Goal: Use online tool/utility: Utilize a website feature to perform a specific function

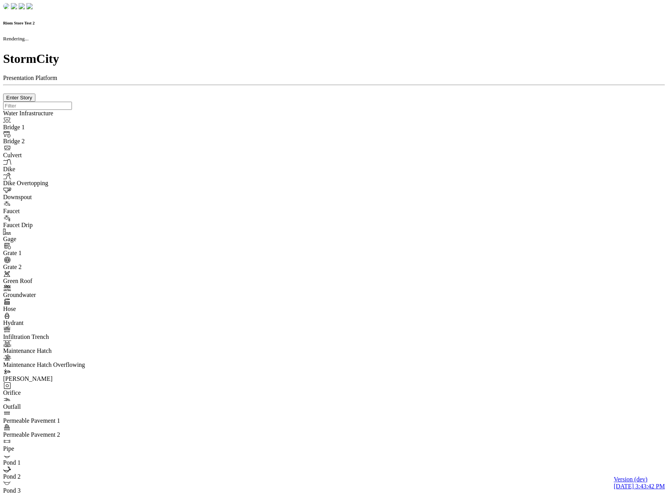
checkbox input "true"
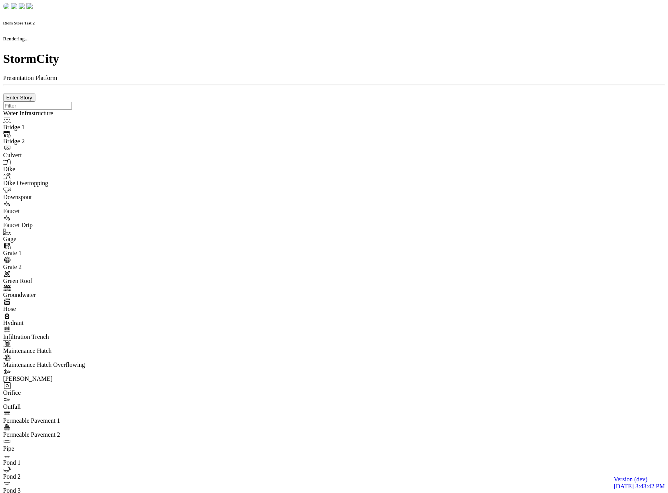
type input "0m"
type textarea "Depth = 0"
checkbox input "true"
select select "CIRCLE"
type input "7"
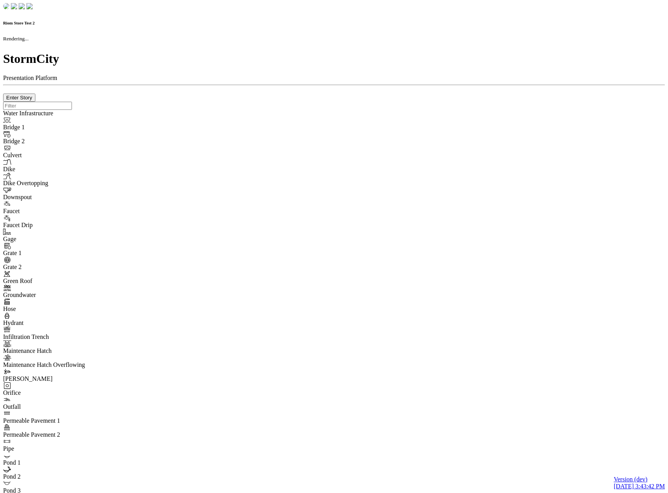
checkbox input "true"
type input "0"
type textarea "<i class="far fa-building"></i>"
select select "None"
type input "7"
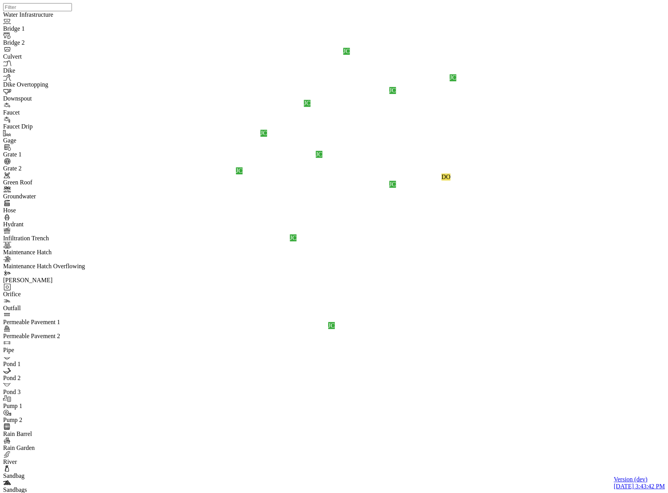
click at [267, 137] on div "JC" at bounding box center [263, 133] width 7 height 7
click at [394, 245] on div "JC JC JC JC JC DO JC JC JC JC JC" at bounding box center [337, 237] width 668 height 474
drag, startPoint x: 420, startPoint y: 263, endPoint x: 346, endPoint y: 352, distance: 116.2
click at [339, 363] on div "JC JC JC JC JC DO JC JC JC JC JC" at bounding box center [337, 237] width 668 height 474
click at [268, 155] on div "JC" at bounding box center [265, 151] width 7 height 7
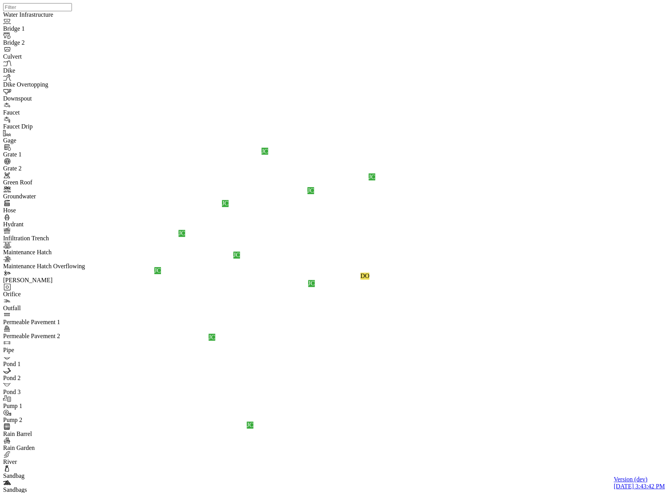
click at [413, 159] on div "JC JC JC JC JC DO JC JC JC JC JC" at bounding box center [337, 237] width 668 height 474
click at [268, 155] on div "JC" at bounding box center [265, 151] width 7 height 7
click at [433, 152] on div "JC JC JC JC JC DO JC JC JC JC JC" at bounding box center [337, 237] width 668 height 474
drag, startPoint x: 413, startPoint y: 141, endPoint x: 447, endPoint y: 182, distance: 53.2
click at [450, 75] on div "JC JC JC JC JC DO JC JC JC JC JC" at bounding box center [337, 237] width 668 height 474
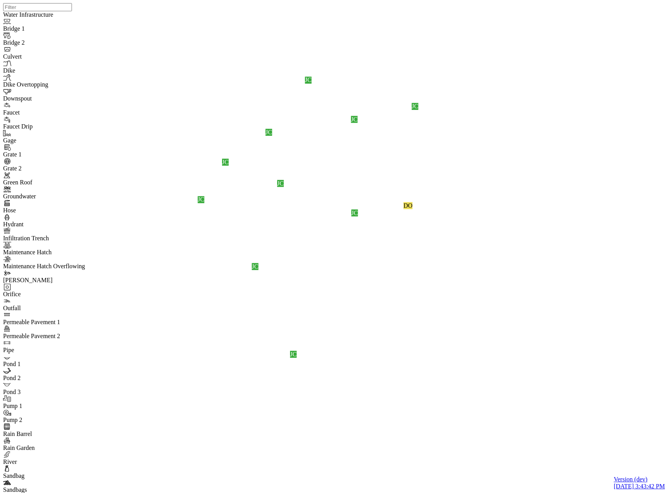
click at [404, 230] on div "JC JC JC JC JC DO JC JC JC JC JC" at bounding box center [337, 237] width 668 height 474
click at [279, 230] on div "JC JC JC JC JC DO JC JC JC JC JC" at bounding box center [337, 237] width 668 height 474
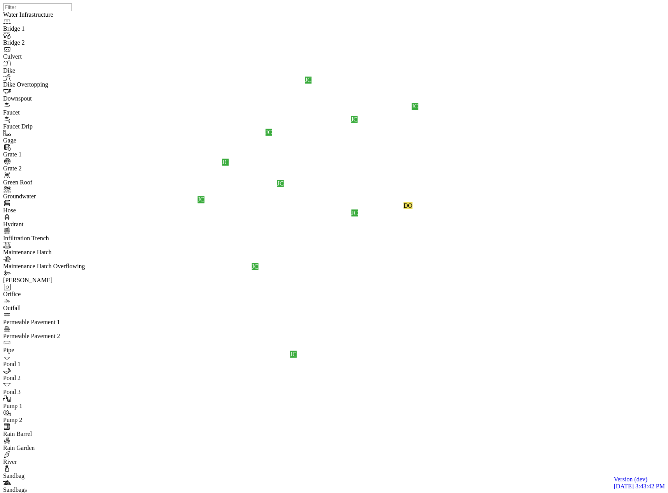
click at [277, 229] on div "JC JC JC JC JC DO JC JC JC JC JC" at bounding box center [337, 237] width 668 height 474
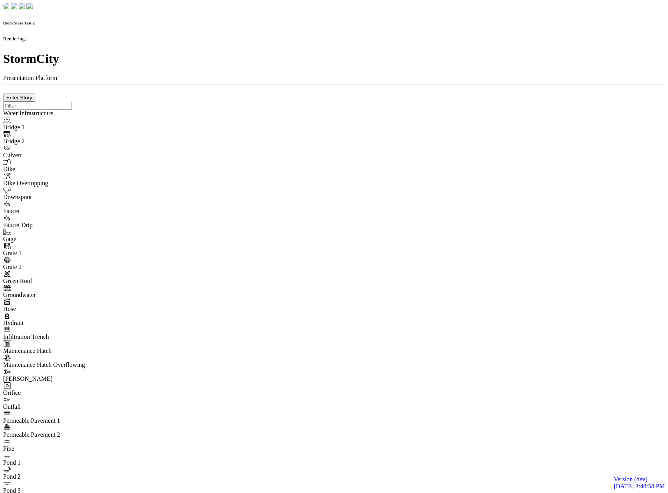
checkbox input "true"
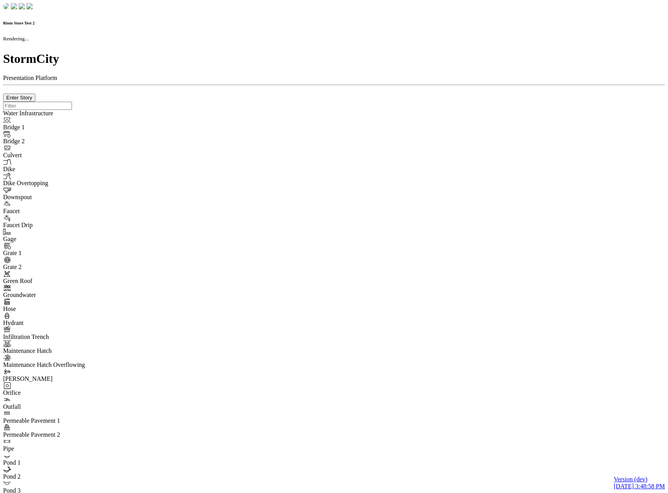
type input "0m"
type textarea "Depth = 0"
checkbox input "true"
select select "CIRCLE"
type input "7"
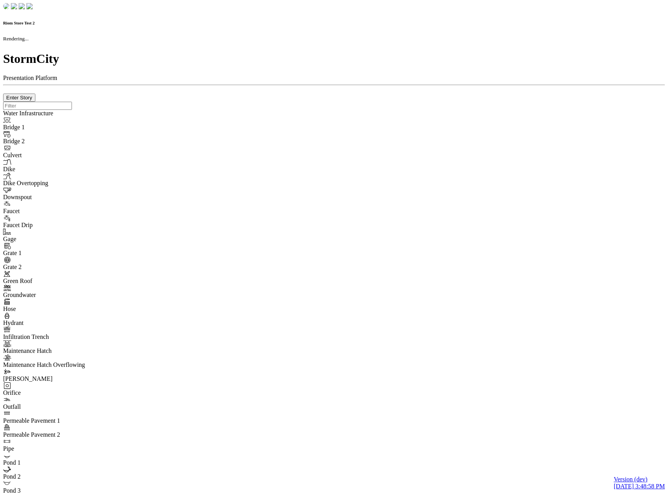
checkbox input "true"
type input "0"
type textarea "<i class="far fa-building"></i>"
select select "None"
type input "7"
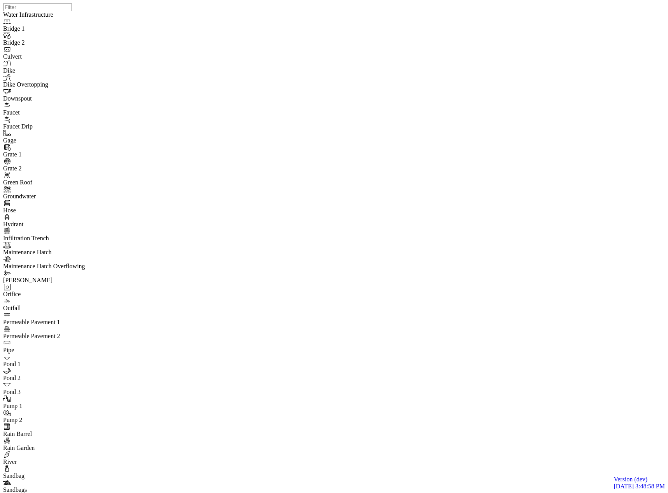
click at [365, 229] on div "JC JC JC JC JC DO JC JC JC JC JC" at bounding box center [337, 237] width 668 height 474
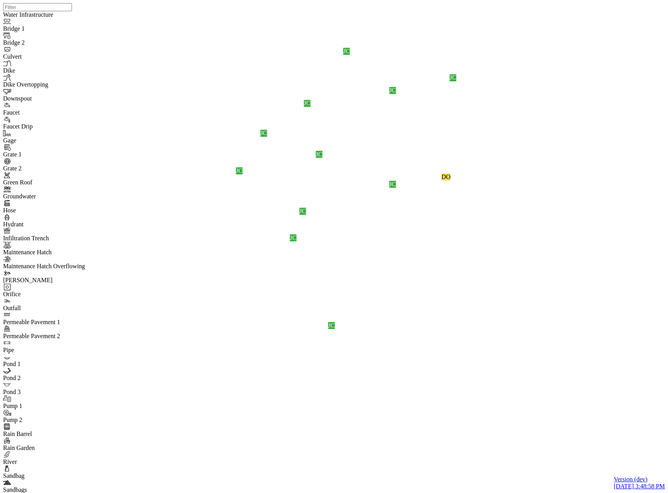
click at [450, 222] on div "JC JC JC JC JC DO JC JC JC JC JC JC" at bounding box center [337, 237] width 668 height 474
click at [389, 272] on div "JC JC JC JC JC DO JC JC JC JC JC" at bounding box center [337, 237] width 668 height 474
